Goal: Information Seeking & Learning: Compare options

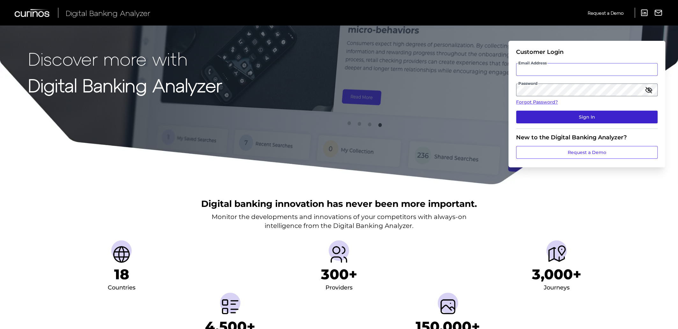
type input "[EMAIL_ADDRESS][PERSON_NAME][DOMAIN_NAME]"
click at [571, 115] on button "Sign In" at bounding box center [586, 117] width 141 height 13
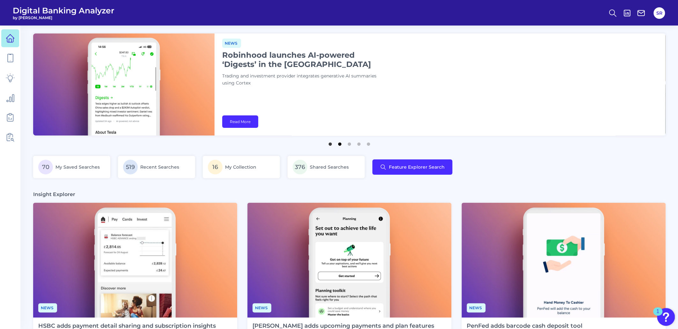
click at [340, 143] on button "2" at bounding box center [339, 142] width 6 height 6
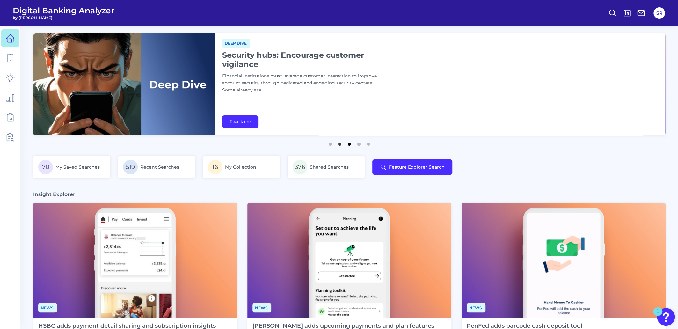
click at [347, 145] on button "3" at bounding box center [349, 142] width 6 height 6
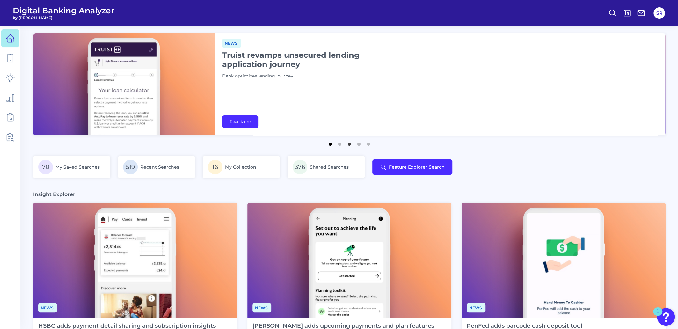
click at [330, 146] on button "1" at bounding box center [330, 142] width 6 height 6
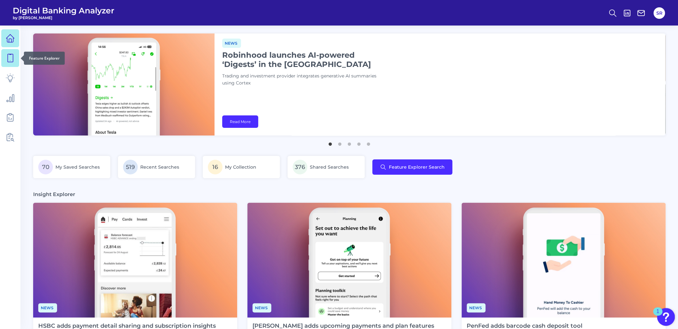
click at [8, 58] on icon at bounding box center [10, 58] width 5 height 8
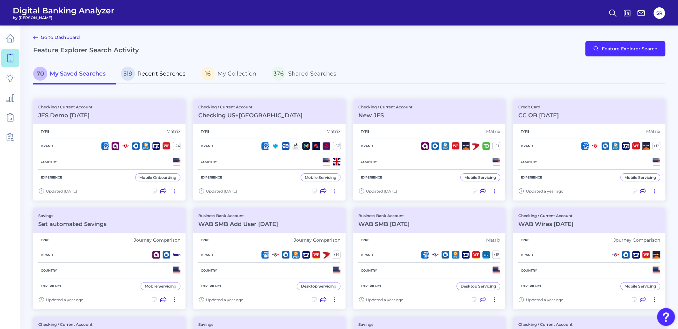
click at [174, 72] on span "Recent Searches" at bounding box center [161, 73] width 48 height 7
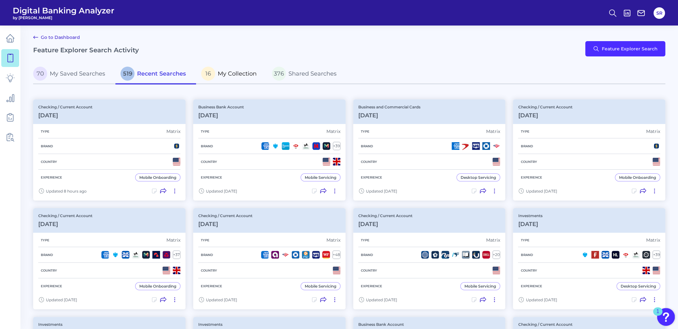
click at [233, 81] on link "16 My Collection" at bounding box center [231, 74] width 71 height 20
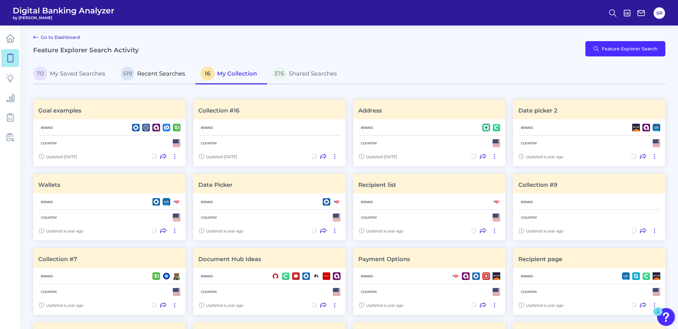
click at [152, 77] on p "519 Recent Searches" at bounding box center [152, 74] width 65 height 14
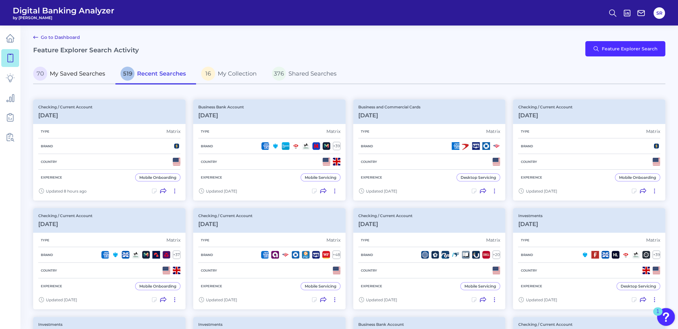
click at [91, 75] on span "My Saved Searches" at bounding box center [77, 73] width 55 height 7
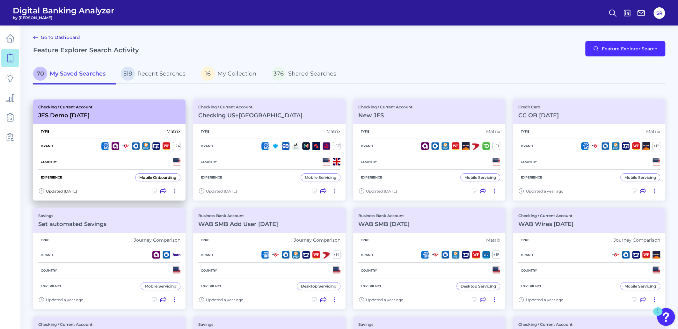
click at [133, 130] on div "Type Matrix" at bounding box center [109, 132] width 142 height 14
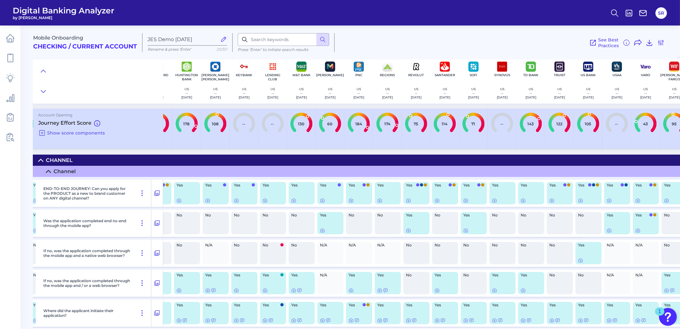
scroll to position [0, 378]
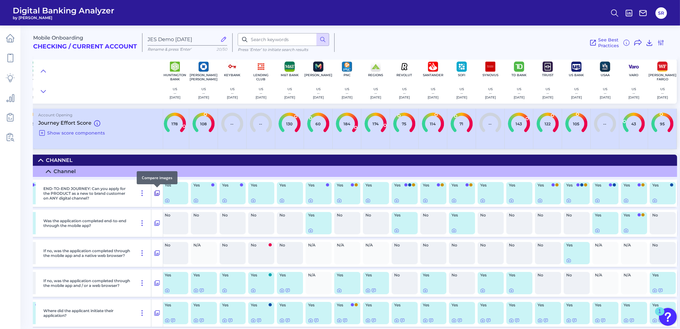
click at [159, 194] on icon at bounding box center [157, 193] width 6 height 8
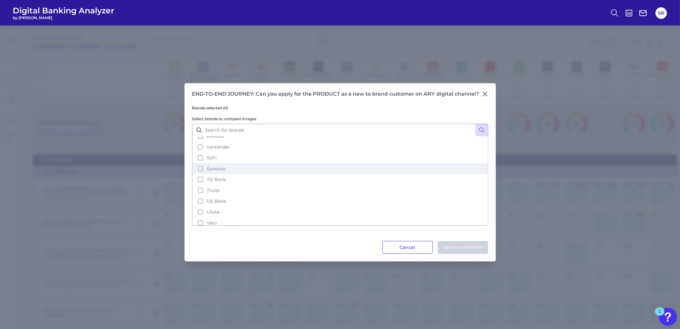
scroll to position [125, 0]
click at [200, 228] on button "PNC" at bounding box center [340, 233] width 295 height 11
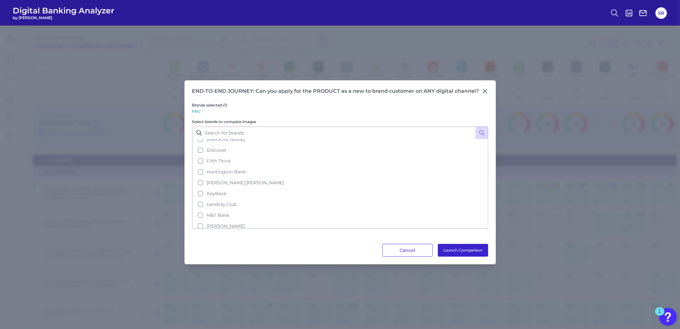
click at [472, 248] on button "Launch Comparison" at bounding box center [463, 250] width 50 height 13
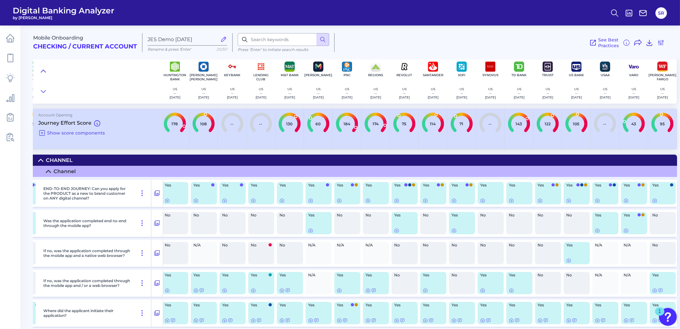
click at [41, 70] on icon at bounding box center [43, 71] width 5 height 6
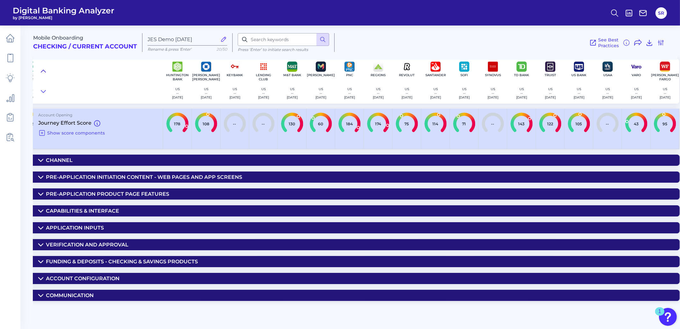
scroll to position [0, 373]
click at [40, 262] on icon at bounding box center [41, 261] width 4 height 2
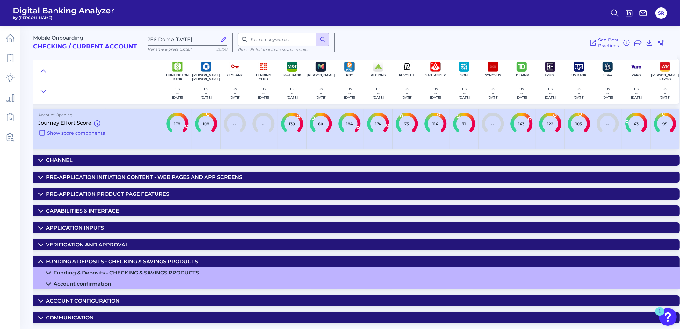
click at [41, 263] on icon at bounding box center [40, 261] width 5 height 5
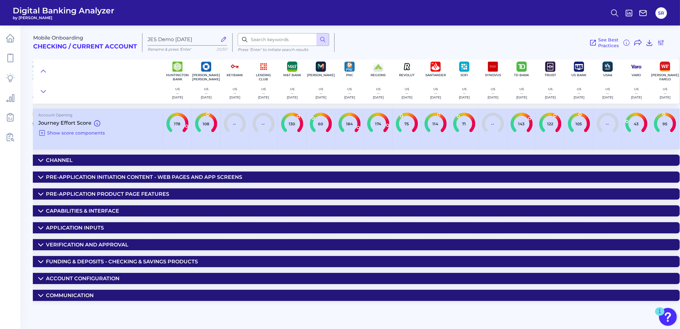
click at [41, 261] on icon at bounding box center [40, 261] width 5 height 5
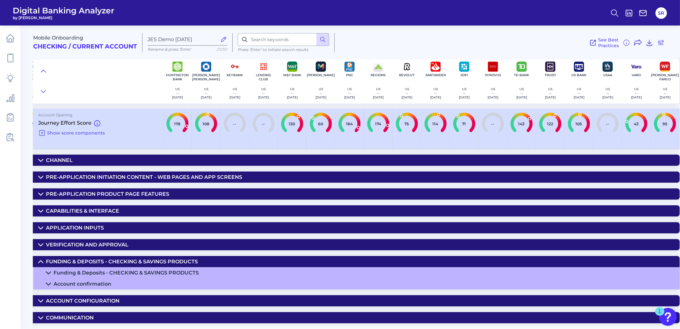
click at [49, 273] on icon at bounding box center [48, 272] width 5 height 5
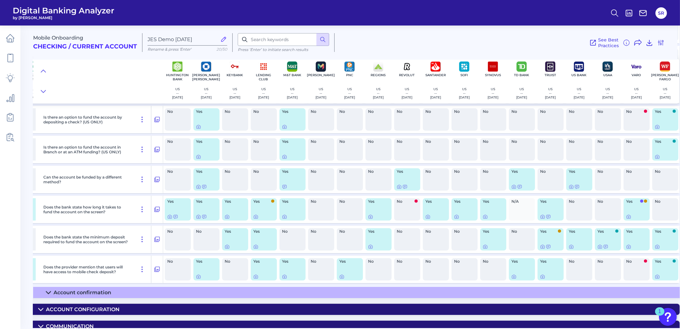
scroll to position [543, 373]
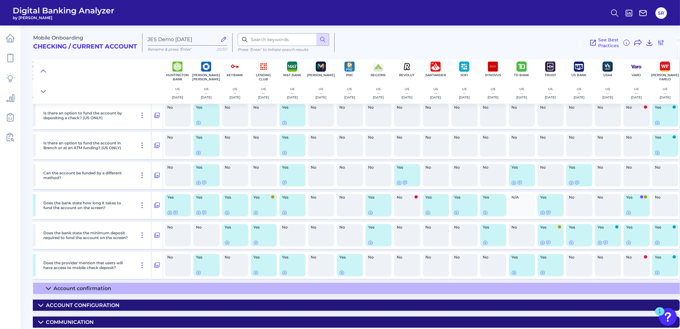
click at [41, 303] on icon at bounding box center [40, 305] width 5 height 5
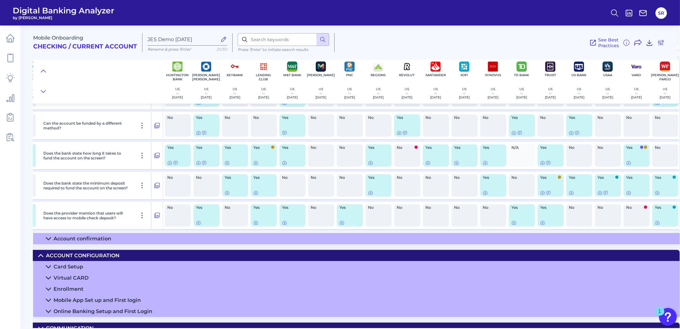
scroll to position [601, 373]
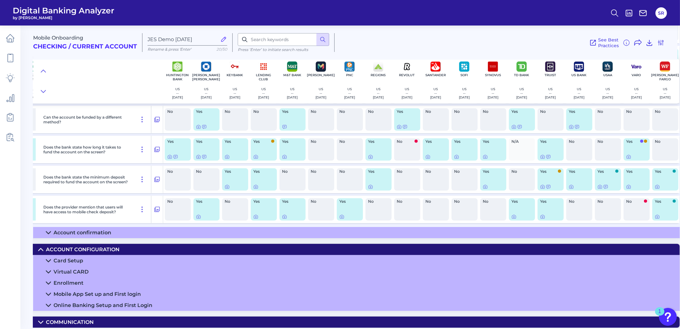
click at [49, 282] on icon at bounding box center [48, 283] width 4 height 2
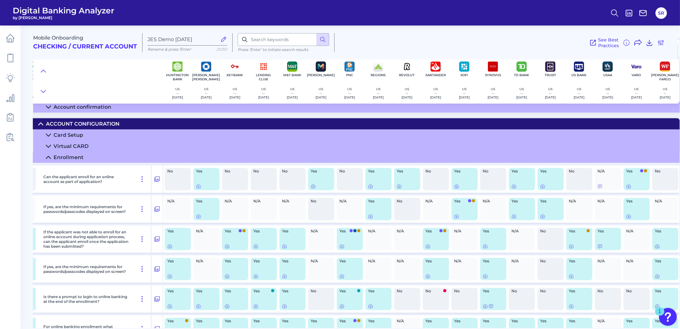
scroll to position [720, 373]
click at [342, 249] on icon at bounding box center [341, 245] width 5 height 5
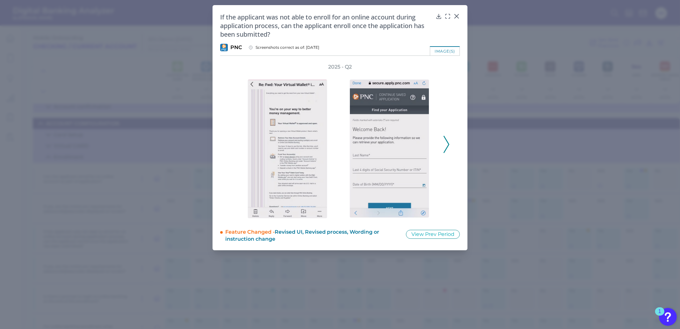
click at [446, 146] on icon at bounding box center [447, 144] width 6 height 17
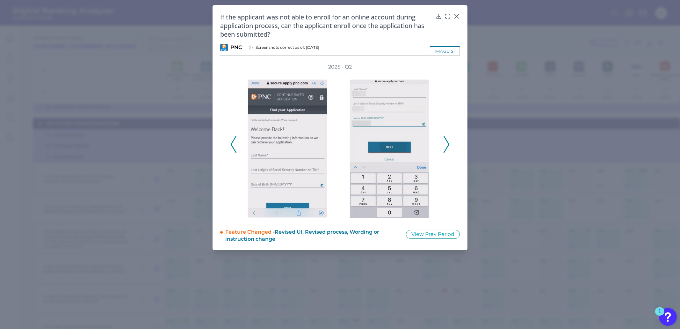
click at [446, 146] on icon at bounding box center [447, 144] width 6 height 17
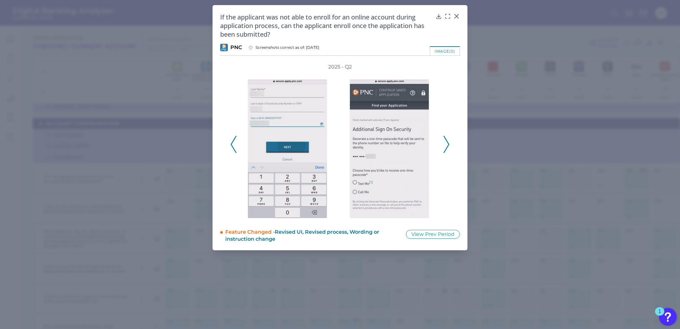
click at [446, 146] on icon at bounding box center [447, 144] width 6 height 17
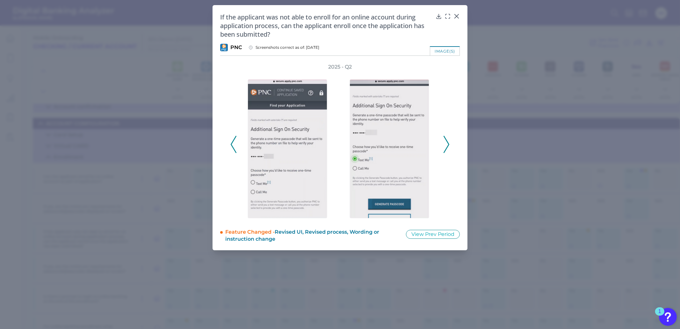
click at [446, 146] on icon at bounding box center [447, 144] width 6 height 17
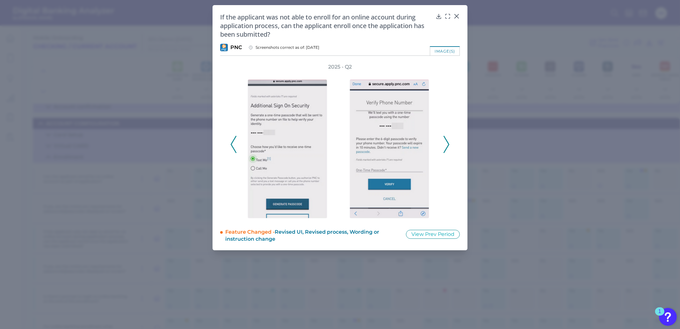
click at [446, 146] on icon at bounding box center [447, 144] width 6 height 17
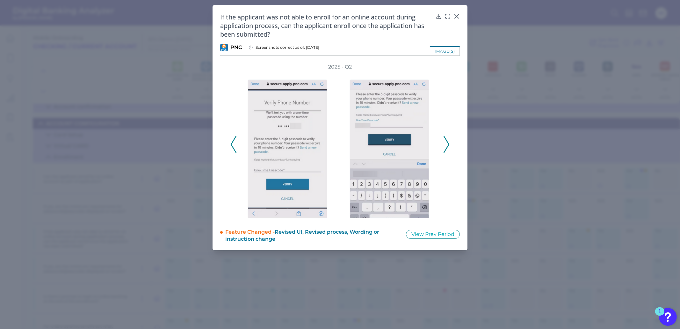
click at [446, 146] on icon at bounding box center [447, 144] width 6 height 17
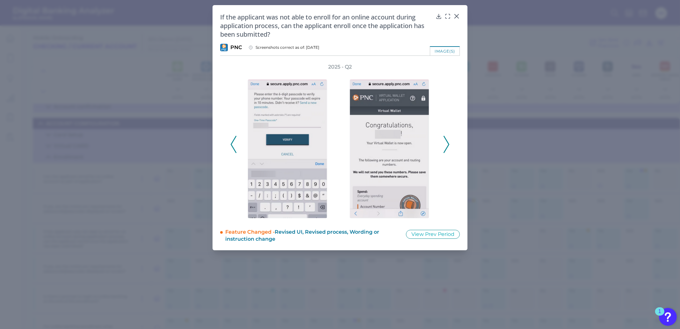
click at [446, 146] on icon at bounding box center [447, 144] width 6 height 17
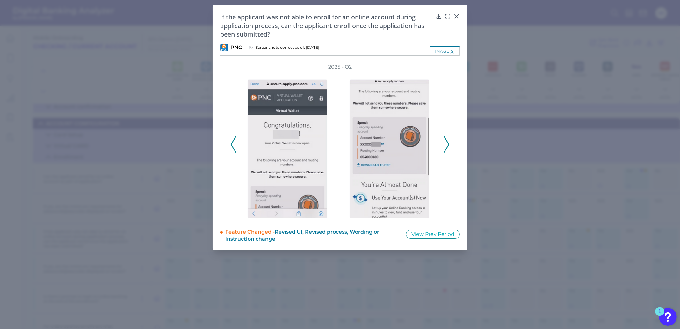
click at [446, 146] on icon at bounding box center [447, 144] width 6 height 17
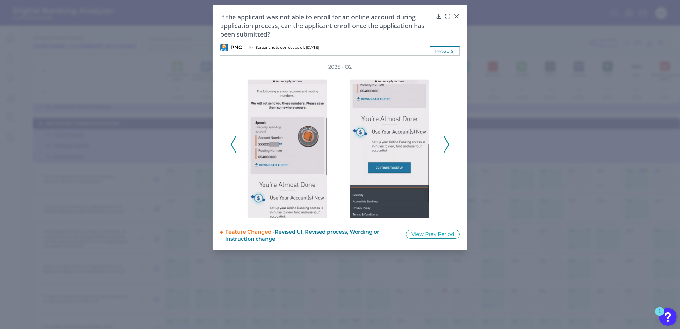
click at [446, 146] on icon at bounding box center [447, 144] width 6 height 17
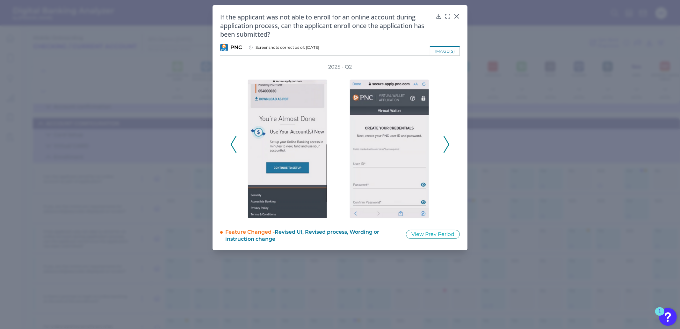
click at [446, 146] on icon at bounding box center [447, 144] width 6 height 17
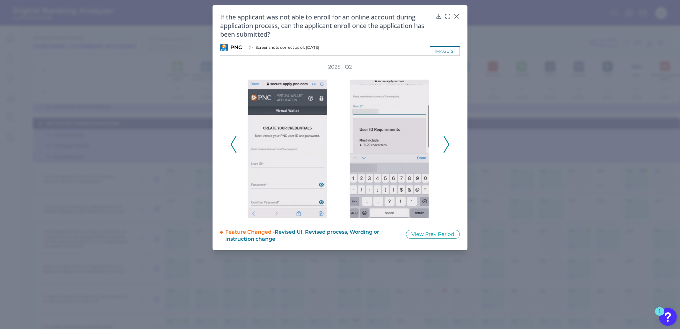
click at [446, 146] on icon at bounding box center [447, 144] width 6 height 17
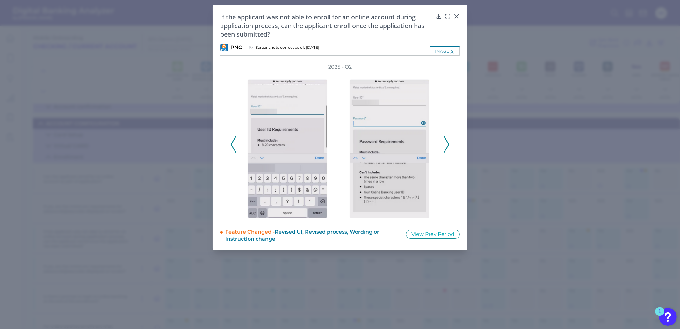
click at [446, 146] on icon at bounding box center [447, 144] width 6 height 17
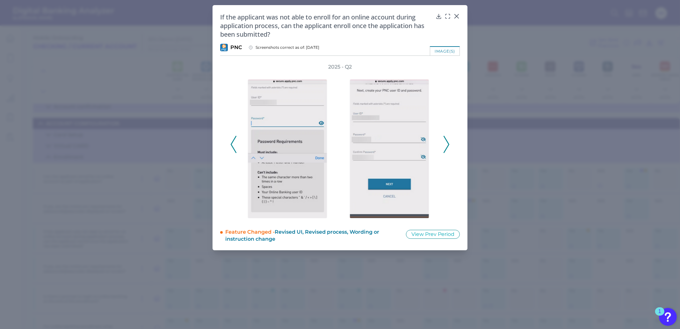
click at [446, 146] on icon at bounding box center [447, 144] width 6 height 17
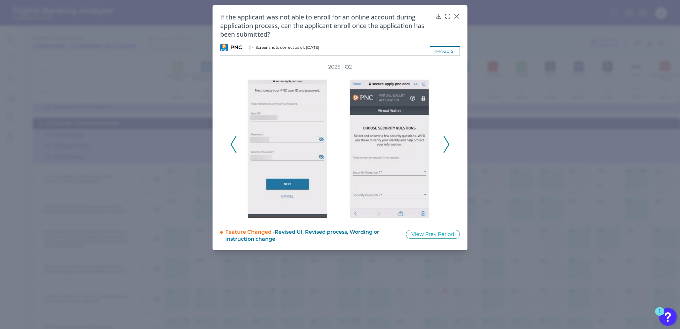
click at [446, 146] on icon at bounding box center [447, 144] width 6 height 17
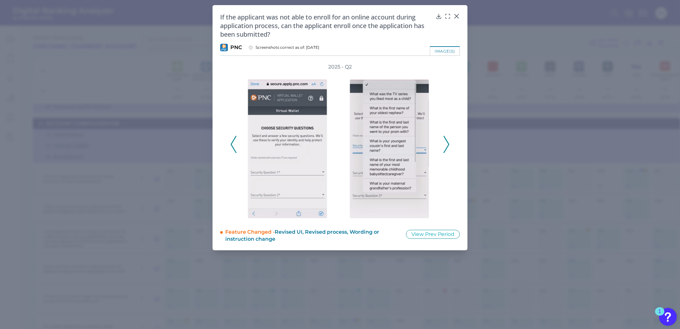
click at [446, 146] on icon at bounding box center [447, 144] width 6 height 17
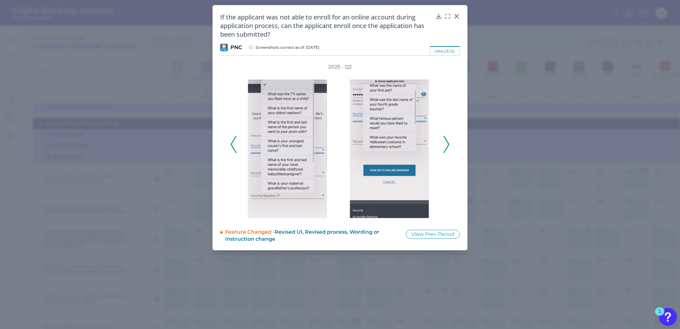
click at [446, 146] on icon at bounding box center [447, 144] width 6 height 17
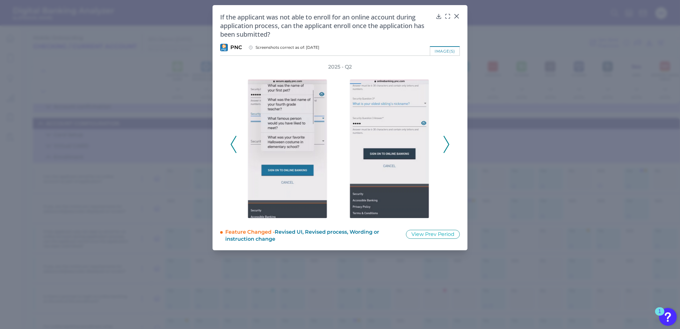
click at [446, 146] on icon at bounding box center [447, 144] width 6 height 17
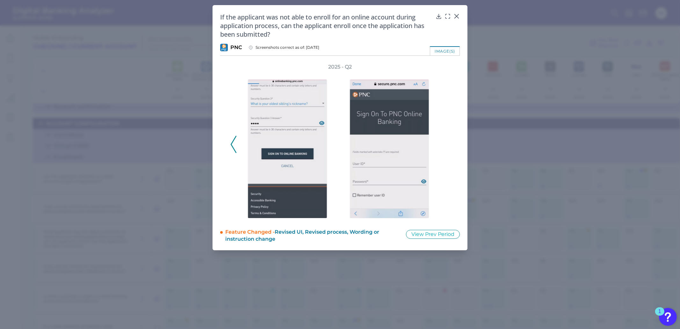
click at [446, 146] on div "2025 - Q2" at bounding box center [339, 140] width 219 height 155
click at [455, 18] on div at bounding box center [456, 21] width 6 height 6
click at [457, 16] on icon at bounding box center [456, 16] width 6 height 6
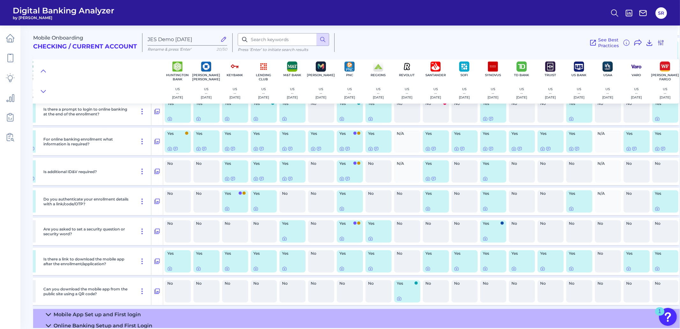
scroll to position [934, 373]
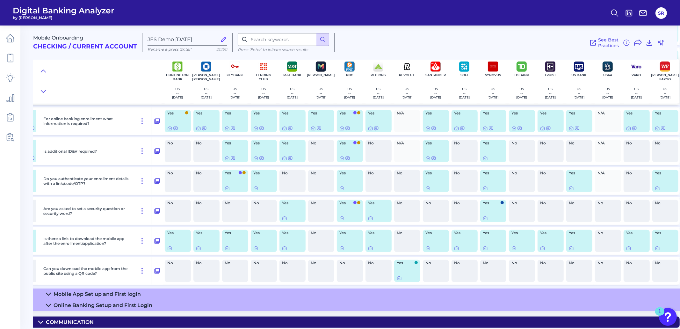
click at [49, 292] on icon at bounding box center [48, 294] width 5 height 5
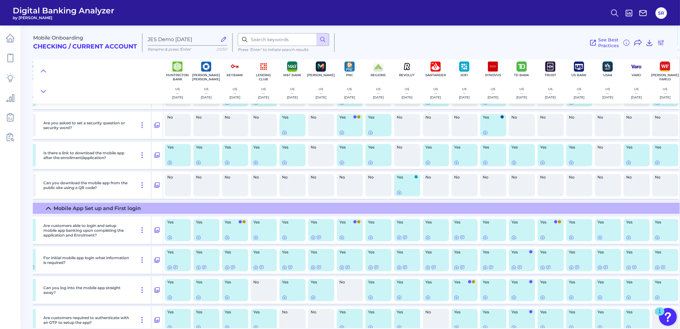
scroll to position [1093, 373]
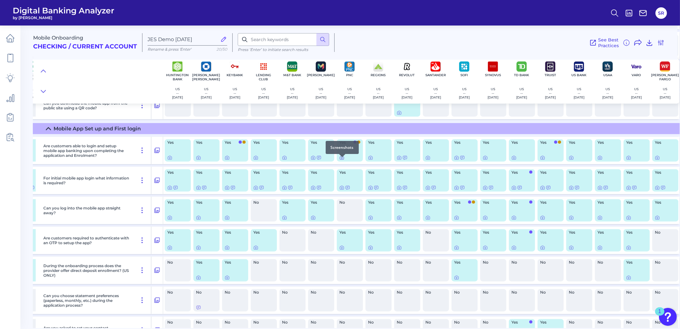
click at [343, 160] on div at bounding box center [342, 157] width 6 height 6
click at [341, 160] on icon at bounding box center [341, 157] width 5 height 5
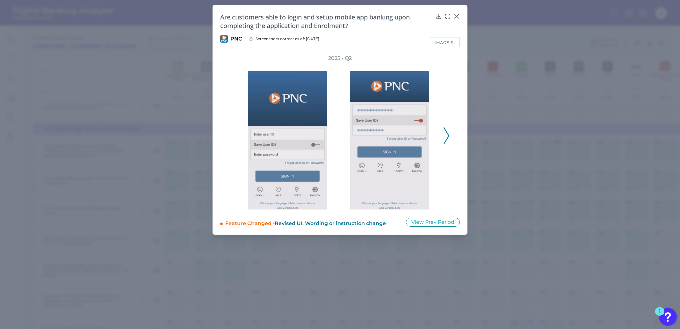
click at [448, 131] on icon at bounding box center [447, 135] width 6 height 17
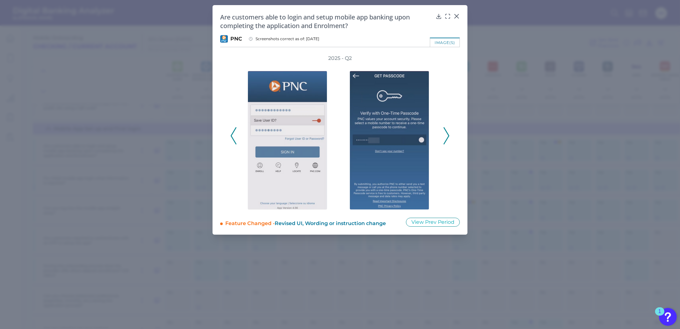
click at [448, 131] on icon at bounding box center [447, 135] width 6 height 17
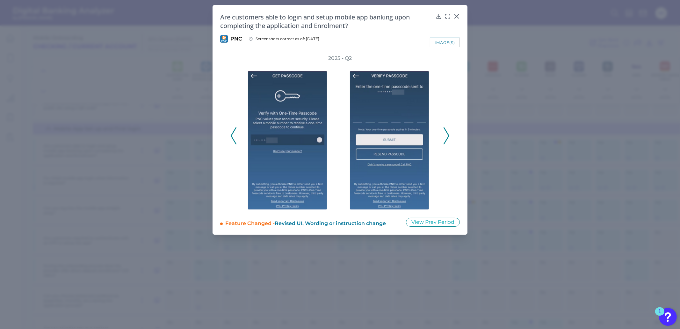
click at [448, 131] on icon at bounding box center [447, 135] width 6 height 17
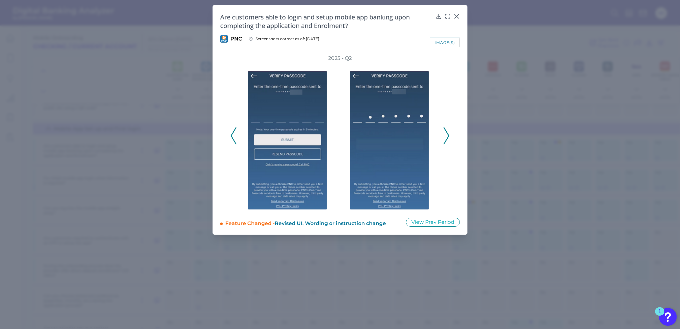
click at [448, 131] on icon at bounding box center [447, 135] width 6 height 17
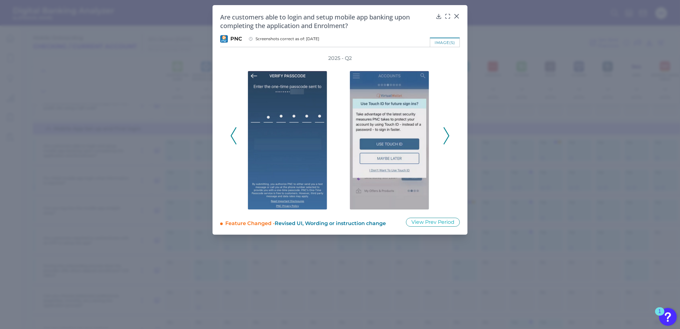
click at [448, 131] on icon at bounding box center [447, 135] width 6 height 17
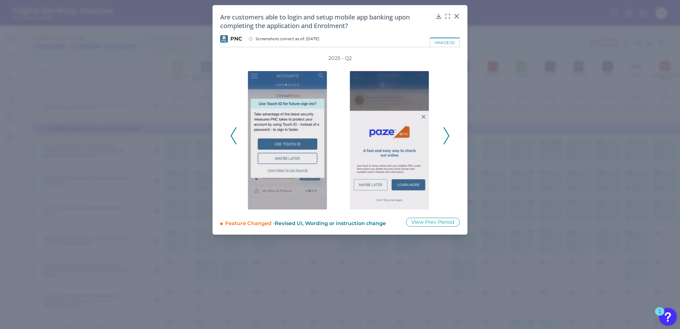
click at [448, 131] on icon at bounding box center [447, 135] width 6 height 17
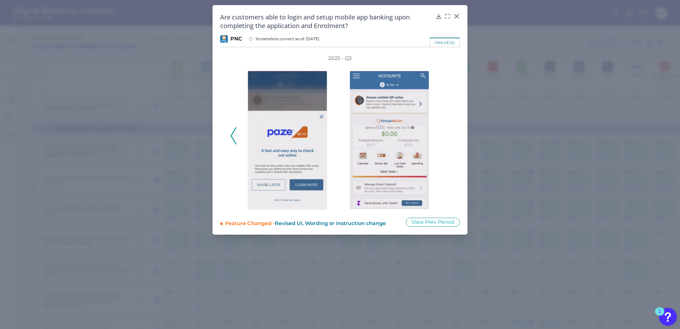
click at [448, 131] on div "2025 - Q2" at bounding box center [339, 132] width 219 height 155
click at [441, 175] on div at bounding box center [391, 136] width 102 height 148
click at [457, 13] on icon at bounding box center [456, 16] width 6 height 6
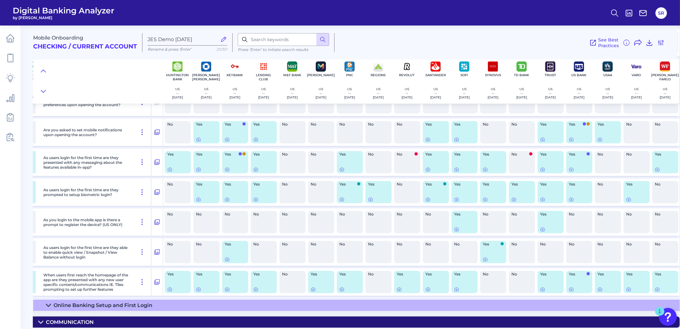
scroll to position [1357, 373]
click at [341, 167] on icon at bounding box center [341, 169] width 5 height 5
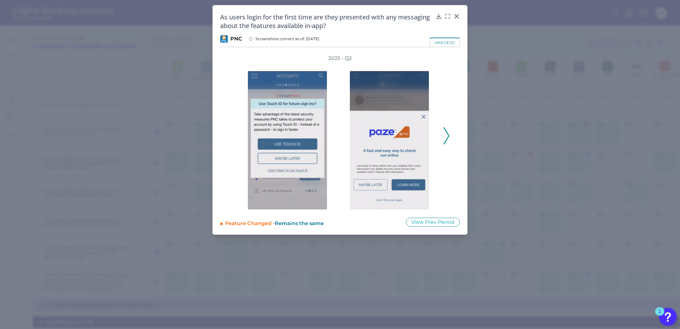
click at [446, 137] on icon at bounding box center [447, 135] width 6 height 17
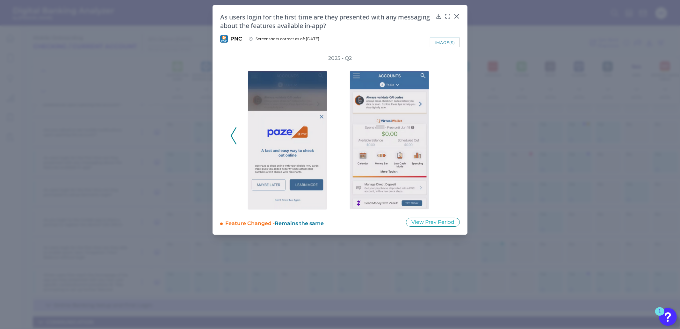
click at [446, 137] on div "2025 - Q2" at bounding box center [339, 132] width 219 height 155
click at [455, 15] on icon at bounding box center [456, 16] width 6 height 6
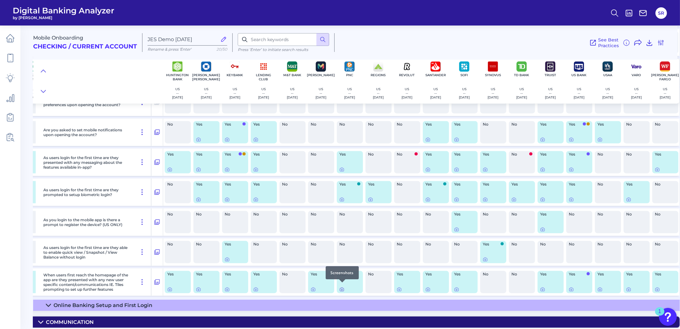
click at [343, 287] on icon at bounding box center [341, 289] width 5 height 5
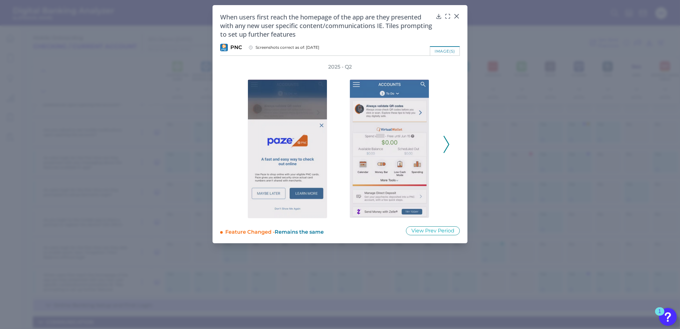
click at [444, 148] on icon at bounding box center [447, 144] width 6 height 17
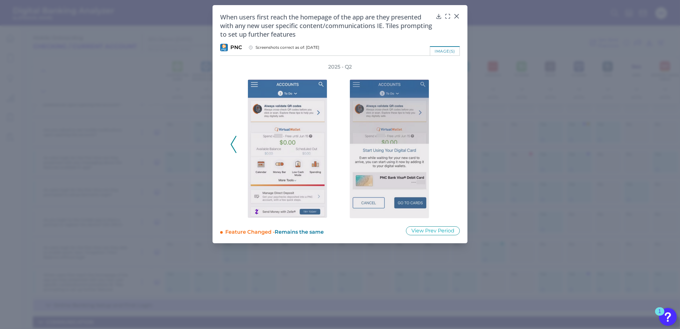
click at [459, 194] on div "2025 - Q2" at bounding box center [340, 140] width 240 height 155
click at [457, 16] on icon at bounding box center [457, 16] width 4 height 4
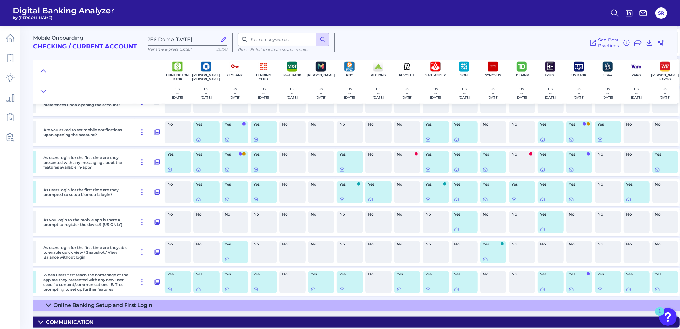
click at [49, 303] on icon at bounding box center [48, 305] width 5 height 5
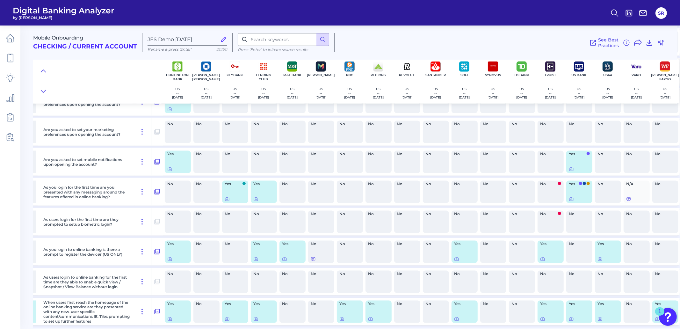
scroll to position [1780, 373]
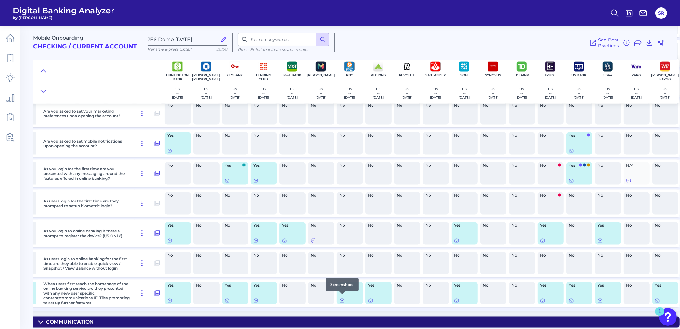
click at [343, 298] on icon at bounding box center [341, 300] width 5 height 5
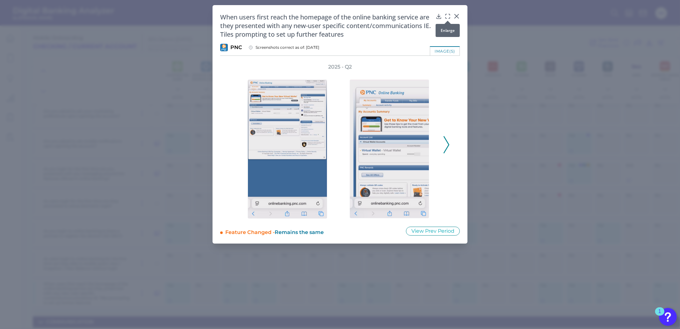
click at [449, 16] on icon at bounding box center [447, 16] width 6 height 6
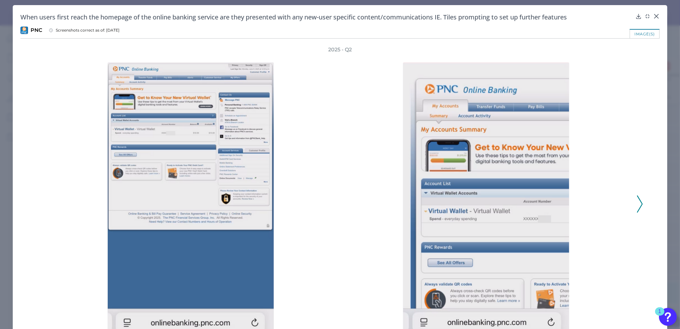
click at [637, 207] on polyline at bounding box center [639, 204] width 5 height 16
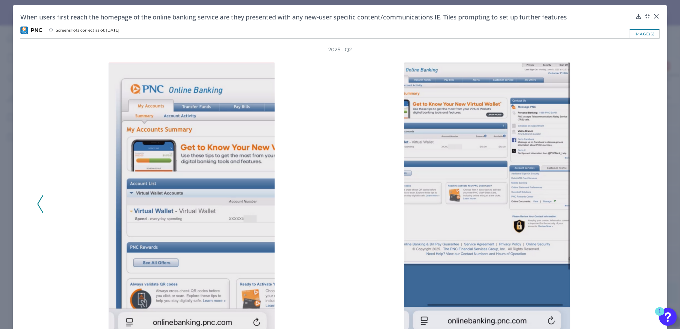
click at [637, 207] on div "2025 - Q2" at bounding box center [340, 200] width 606 height 308
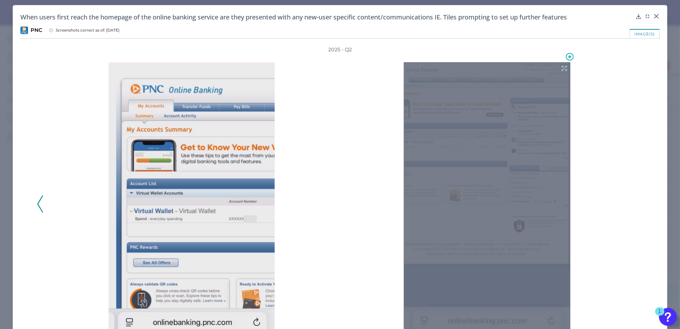
click at [564, 69] on icon at bounding box center [564, 68] width 7 height 7
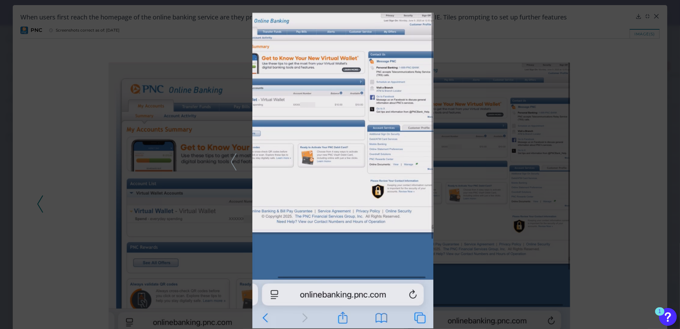
click at [610, 60] on div at bounding box center [340, 164] width 680 height 329
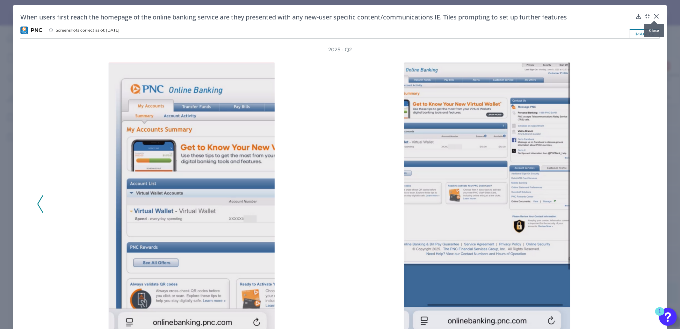
click at [654, 17] on icon at bounding box center [656, 16] width 4 height 4
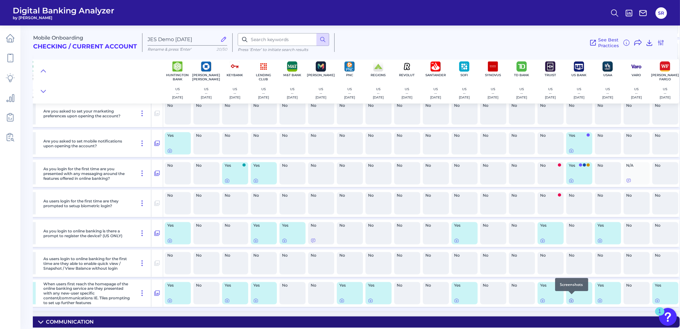
click at [571, 300] on icon at bounding box center [571, 300] width 1 height 1
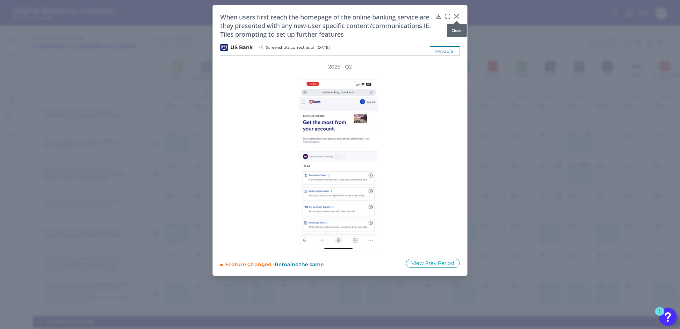
click at [457, 16] on icon at bounding box center [457, 16] width 4 height 4
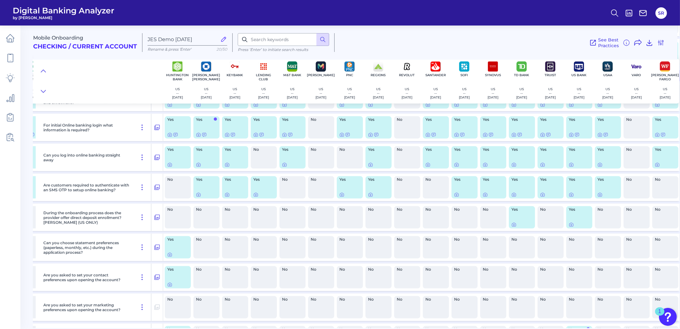
scroll to position [1541, 373]
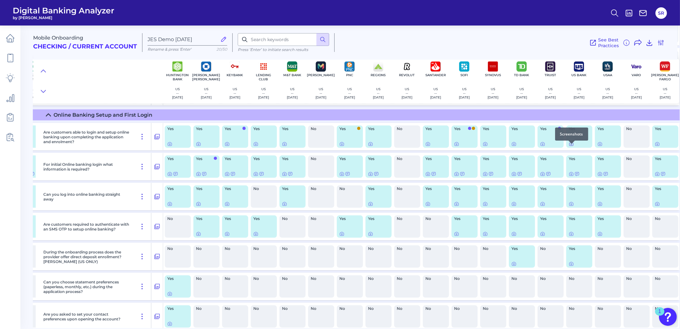
click at [572, 146] on div at bounding box center [571, 144] width 6 height 6
click at [572, 145] on icon at bounding box center [571, 144] width 1 height 1
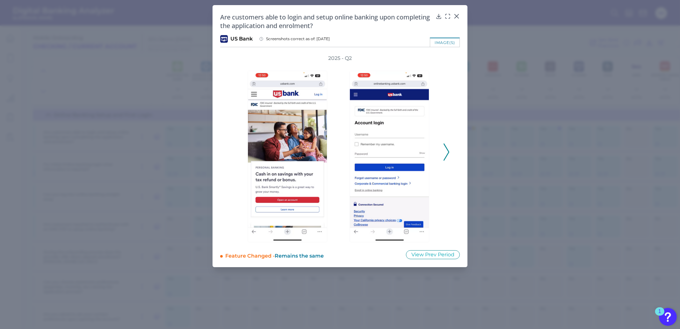
click at [450, 148] on div "2025 - Q2" at bounding box center [340, 148] width 240 height 187
click at [448, 150] on polyline at bounding box center [446, 152] width 5 height 16
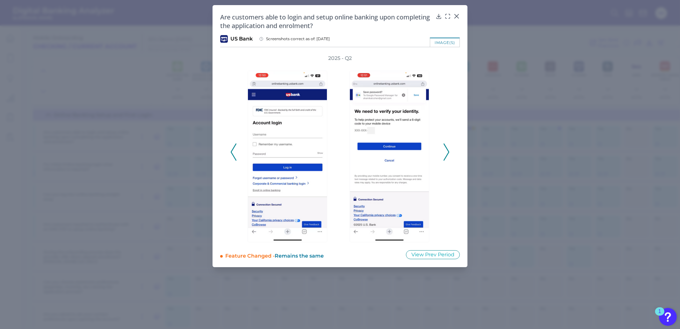
click at [447, 150] on icon at bounding box center [447, 151] width 6 height 17
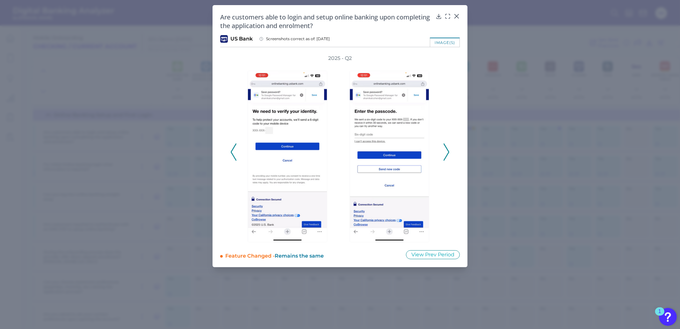
click at [447, 150] on icon at bounding box center [447, 151] width 6 height 17
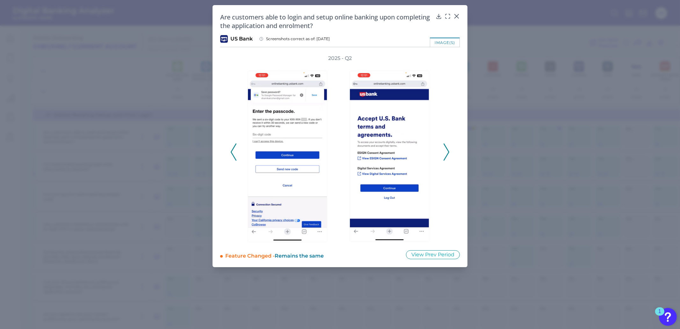
click at [447, 150] on icon at bounding box center [447, 151] width 6 height 17
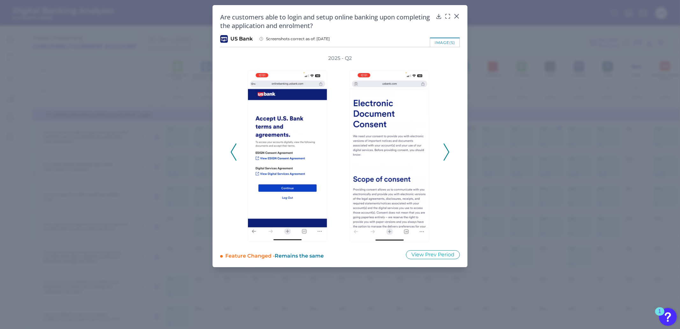
click at [447, 150] on icon at bounding box center [447, 151] width 6 height 17
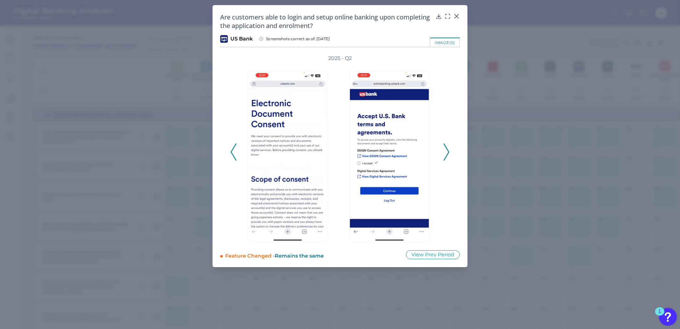
click at [447, 150] on icon at bounding box center [447, 151] width 6 height 17
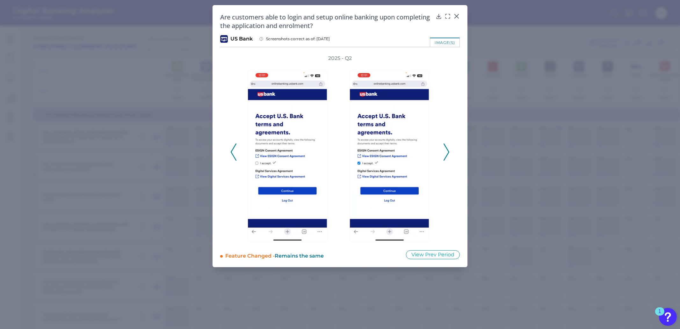
click at [447, 150] on icon at bounding box center [447, 151] width 6 height 17
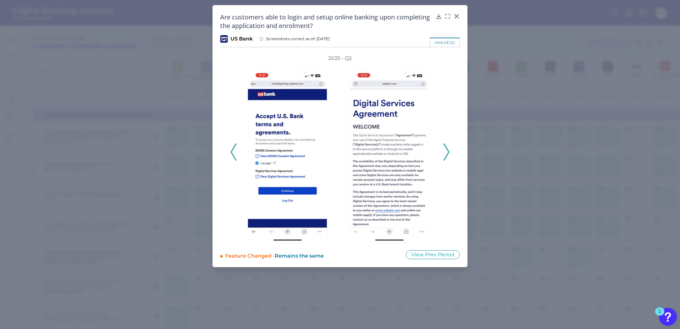
click at [447, 150] on icon at bounding box center [447, 151] width 6 height 17
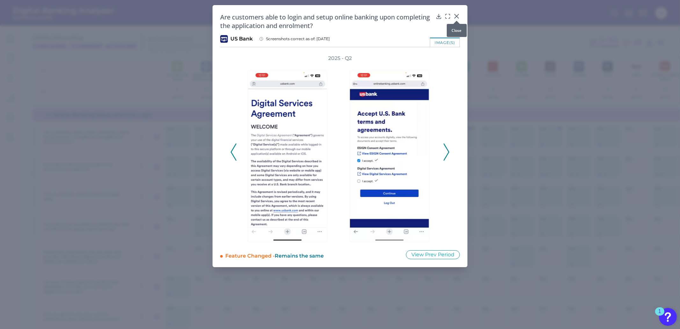
click at [455, 18] on div at bounding box center [456, 21] width 6 height 6
click at [457, 16] on icon at bounding box center [456, 16] width 6 height 6
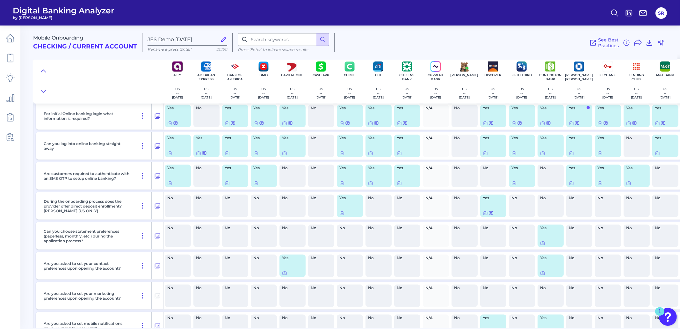
scroll to position [1541, 0]
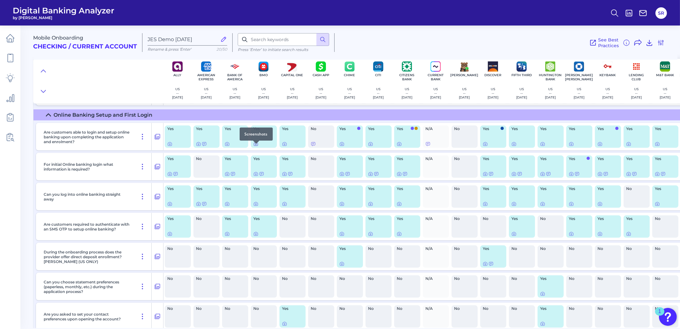
click at [256, 147] on icon at bounding box center [255, 143] width 5 height 5
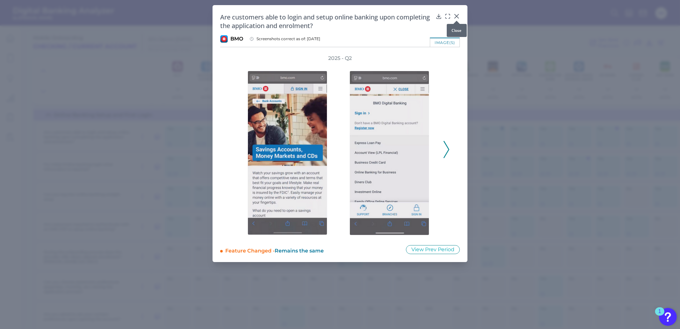
click at [458, 16] on icon at bounding box center [456, 16] width 6 height 6
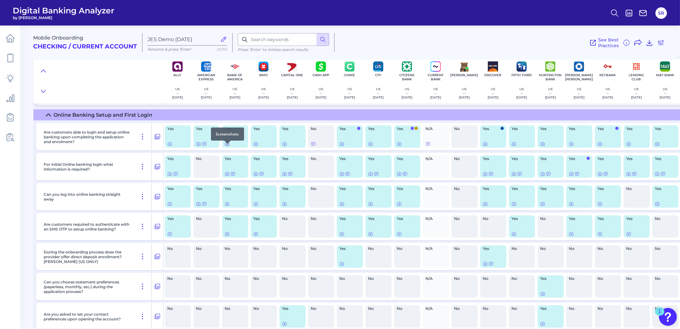
click at [229, 147] on icon at bounding box center [227, 143] width 5 height 5
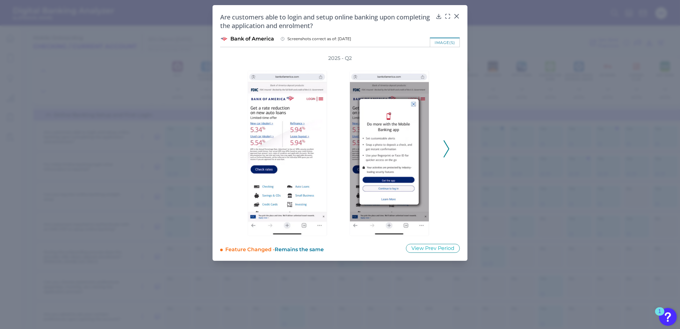
click at [446, 153] on polyline at bounding box center [446, 149] width 5 height 16
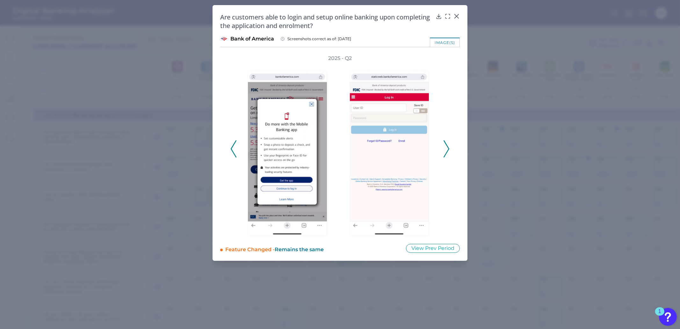
click at [446, 153] on polyline at bounding box center [446, 149] width 5 height 16
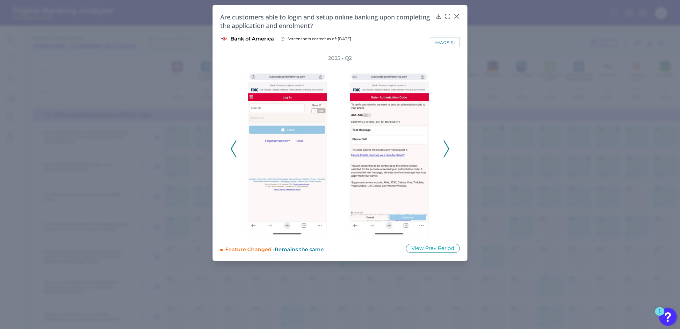
click at [446, 153] on polyline at bounding box center [446, 149] width 5 height 16
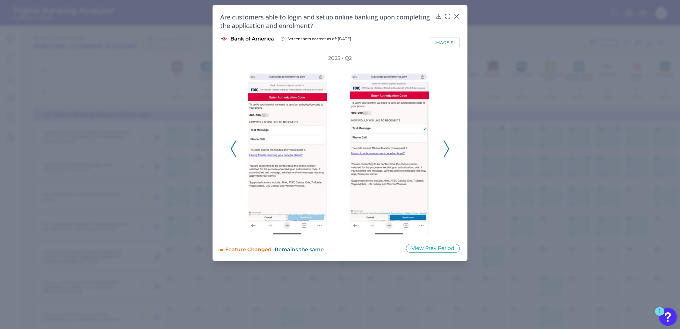
click at [446, 153] on polyline at bounding box center [446, 149] width 5 height 16
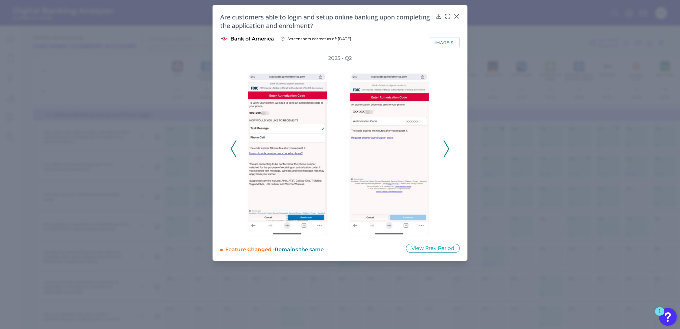
click at [446, 153] on polyline at bounding box center [446, 149] width 5 height 16
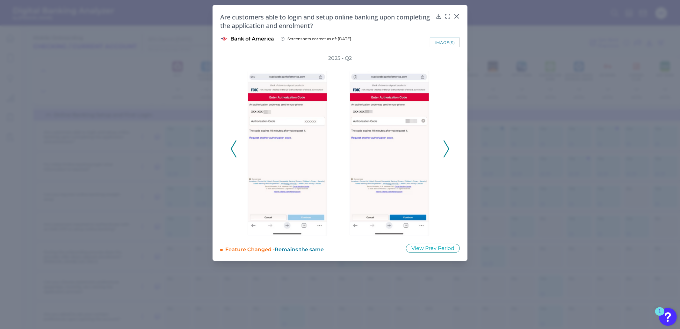
click at [446, 153] on polyline at bounding box center [446, 149] width 5 height 16
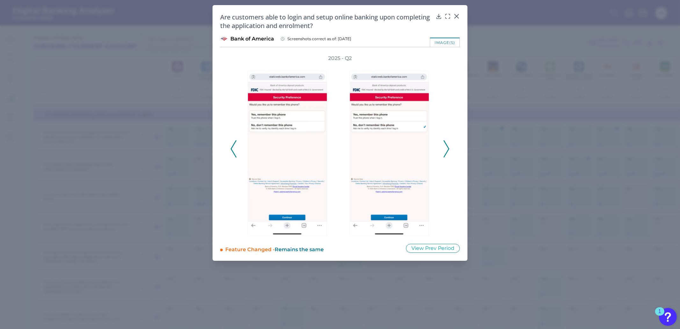
click at [446, 153] on polyline at bounding box center [446, 149] width 5 height 16
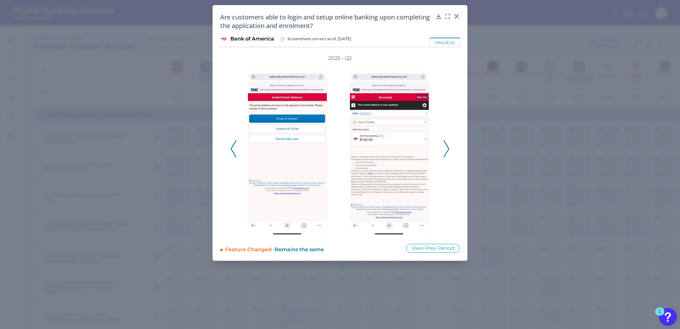
click at [446, 153] on polyline at bounding box center [446, 149] width 5 height 16
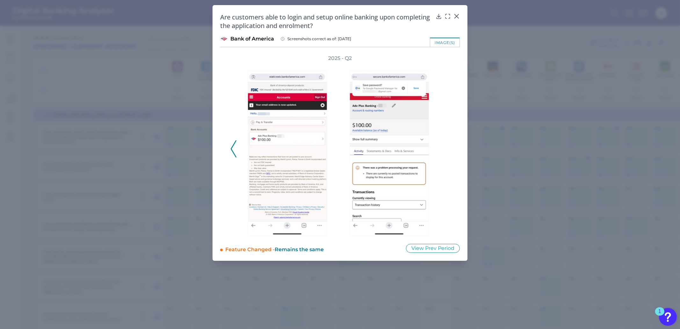
click at [444, 153] on div "2025 - Q2" at bounding box center [339, 145] width 219 height 181
click at [458, 13] on icon at bounding box center [456, 16] width 6 height 6
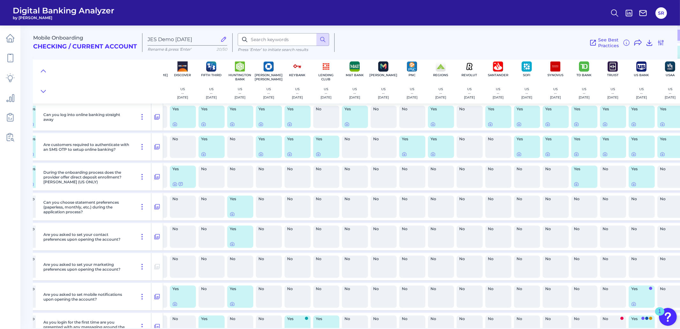
scroll to position [1501, 310]
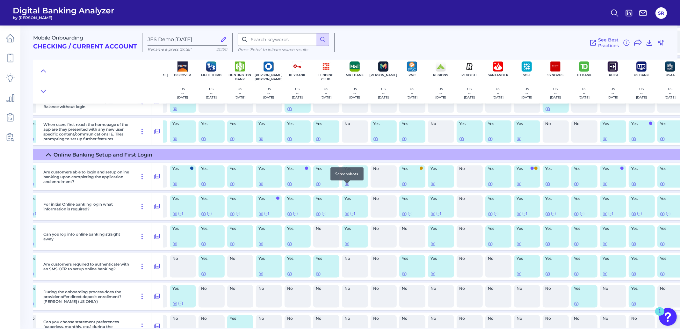
click at [346, 185] on icon at bounding box center [346, 184] width 1 height 1
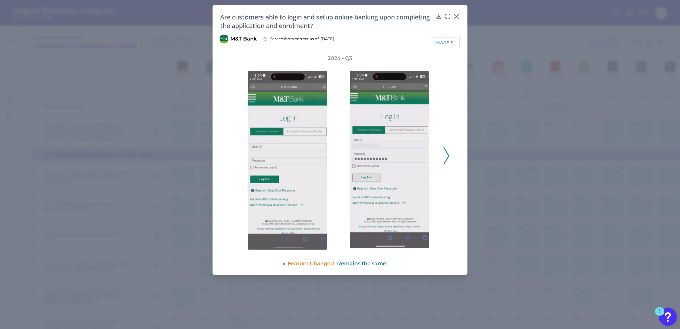
click at [447, 158] on icon at bounding box center [447, 155] width 6 height 17
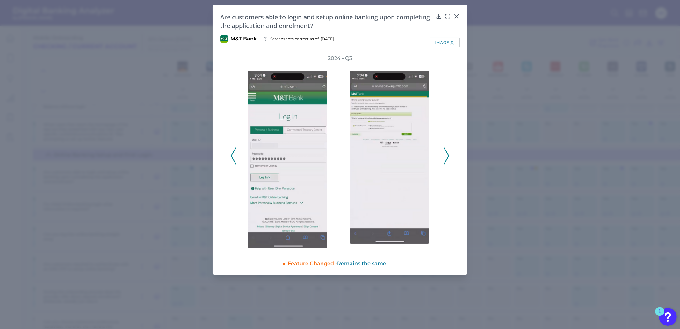
click at [447, 158] on icon at bounding box center [447, 155] width 6 height 17
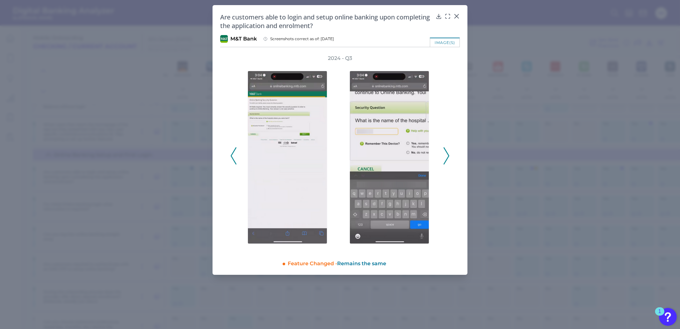
click at [447, 158] on icon at bounding box center [447, 155] width 6 height 17
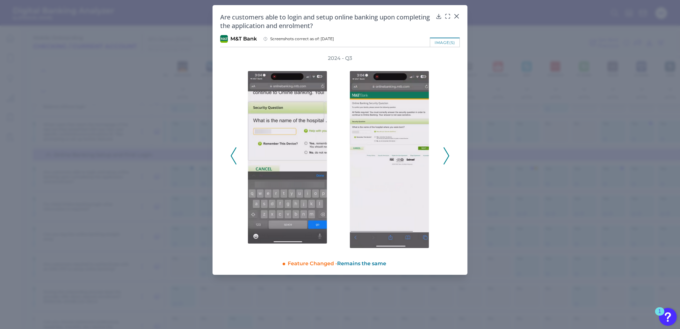
click at [447, 158] on icon at bounding box center [447, 155] width 6 height 17
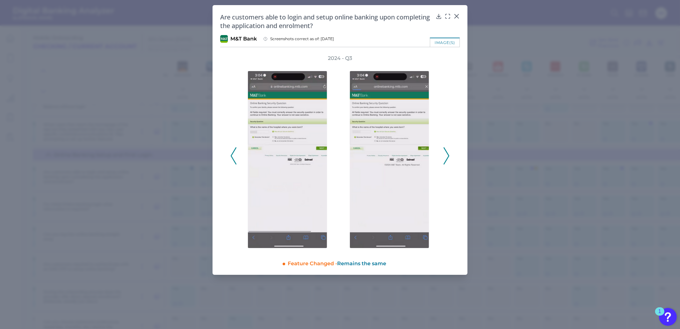
click at [447, 158] on icon at bounding box center [447, 155] width 6 height 17
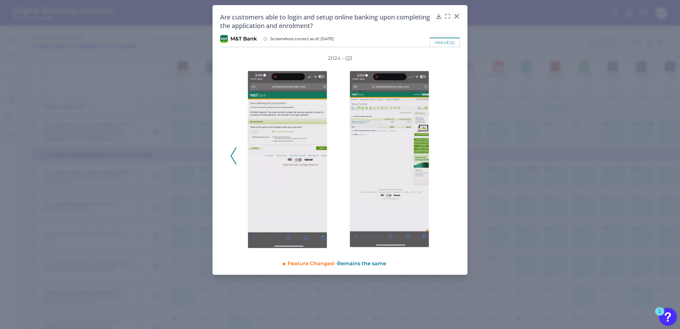
click at [447, 158] on div "2024 - Q3" at bounding box center [339, 152] width 219 height 195
click at [456, 18] on div at bounding box center [456, 21] width 6 height 6
click at [457, 16] on icon at bounding box center [457, 16] width 4 height 4
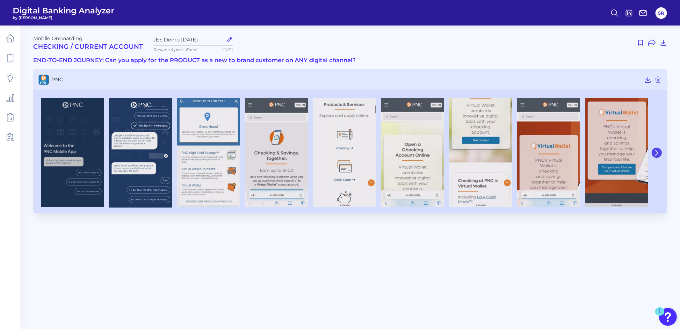
click at [658, 152] on icon at bounding box center [657, 153] width 6 height 6
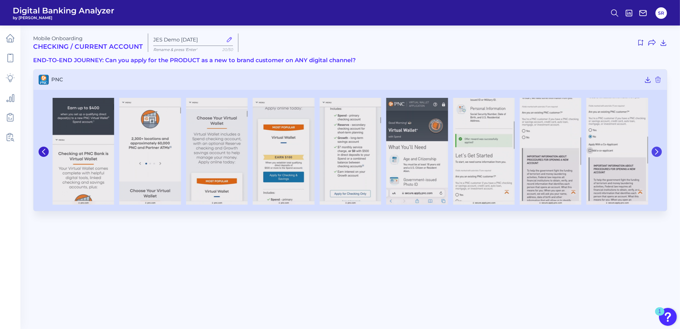
click at [658, 152] on icon at bounding box center [657, 152] width 6 height 6
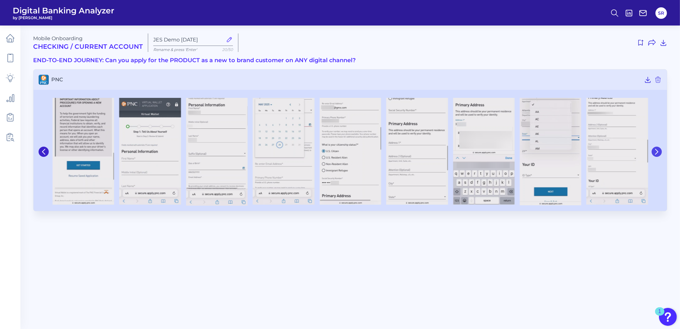
click at [657, 154] on icon at bounding box center [657, 152] width 6 height 6
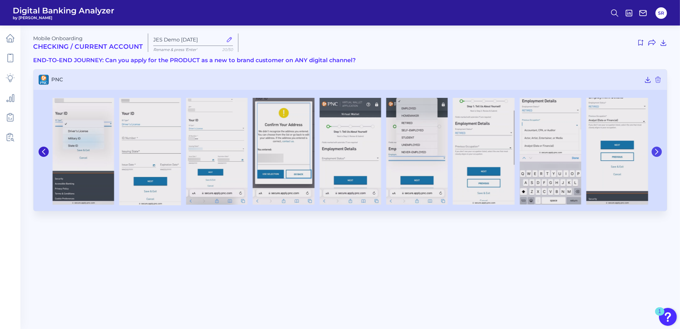
click at [656, 154] on icon at bounding box center [657, 152] width 6 height 6
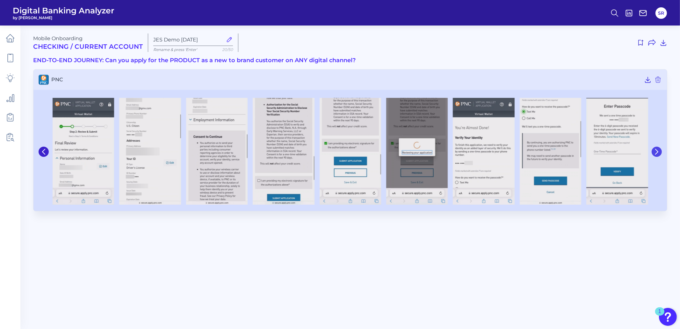
click at [656, 154] on icon at bounding box center [657, 152] width 6 height 6
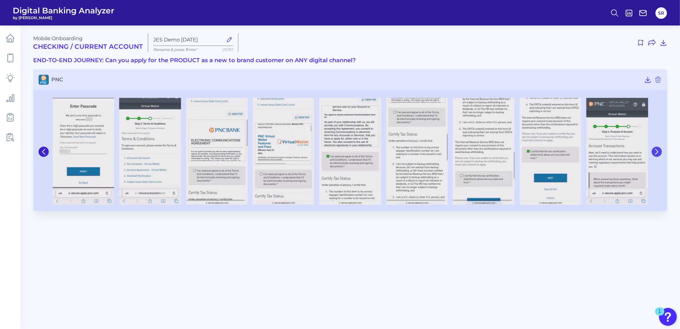
click at [656, 154] on icon at bounding box center [657, 152] width 6 height 6
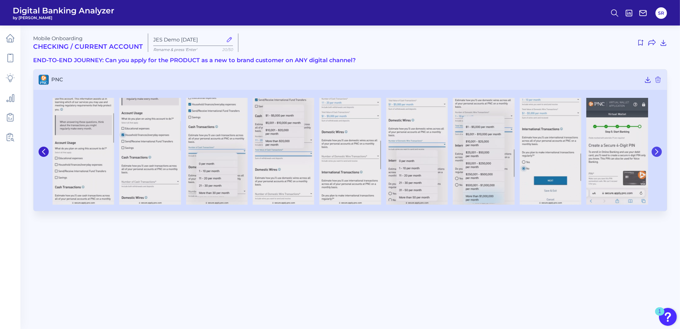
click at [656, 154] on icon at bounding box center [657, 152] width 6 height 6
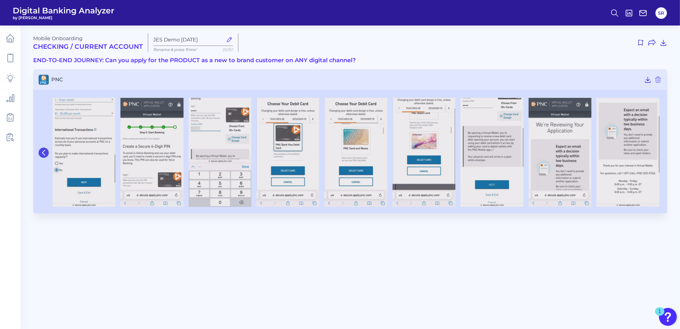
click at [45, 151] on icon at bounding box center [44, 153] width 6 height 6
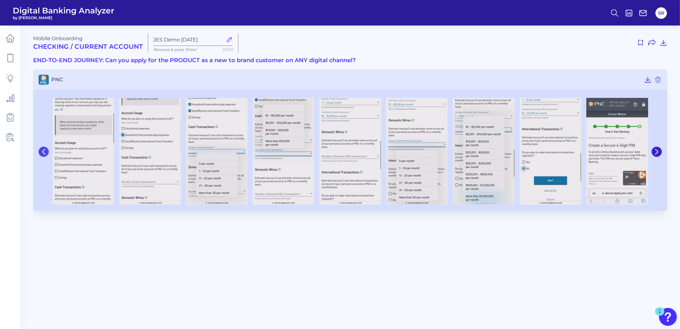
click at [45, 151] on icon at bounding box center [44, 152] width 6 height 6
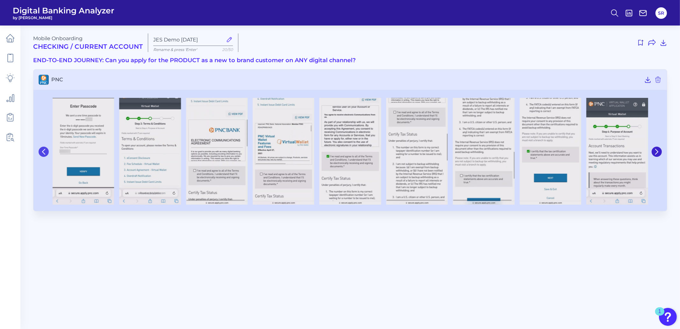
click at [45, 151] on icon at bounding box center [44, 152] width 6 height 6
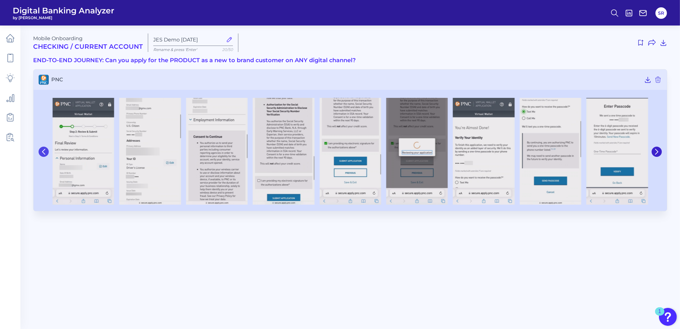
click at [45, 151] on icon at bounding box center [44, 152] width 6 height 6
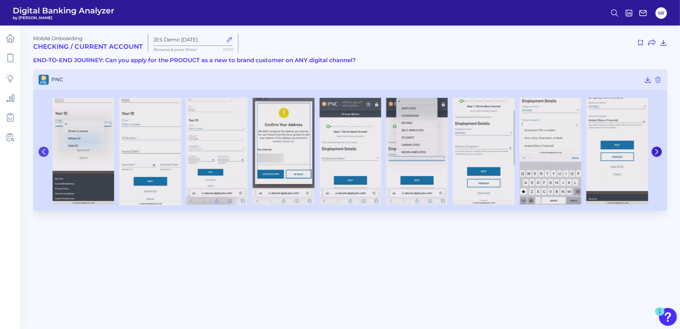
click at [45, 151] on icon at bounding box center [44, 152] width 6 height 6
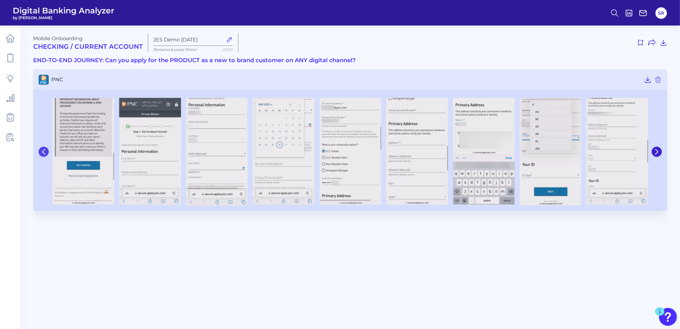
click at [45, 151] on icon at bounding box center [44, 152] width 6 height 6
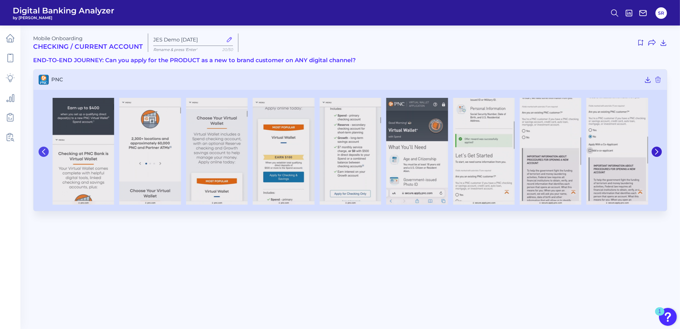
click at [45, 151] on icon at bounding box center [44, 152] width 6 height 6
